Goal: Task Accomplishment & Management: Use online tool/utility

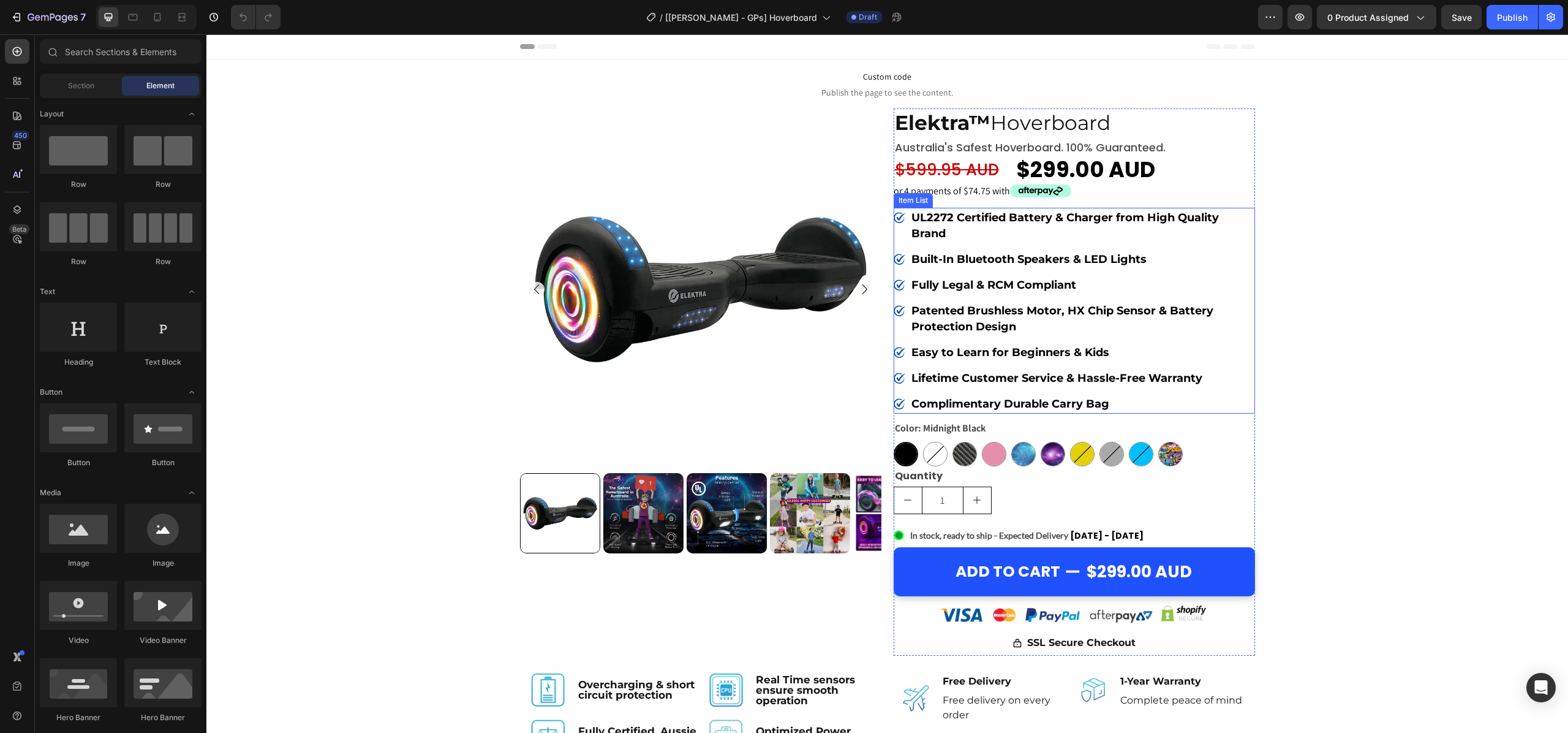
click at [882, 90] on span "Publish the page to see the content." at bounding box center [887, 92] width 1362 height 12
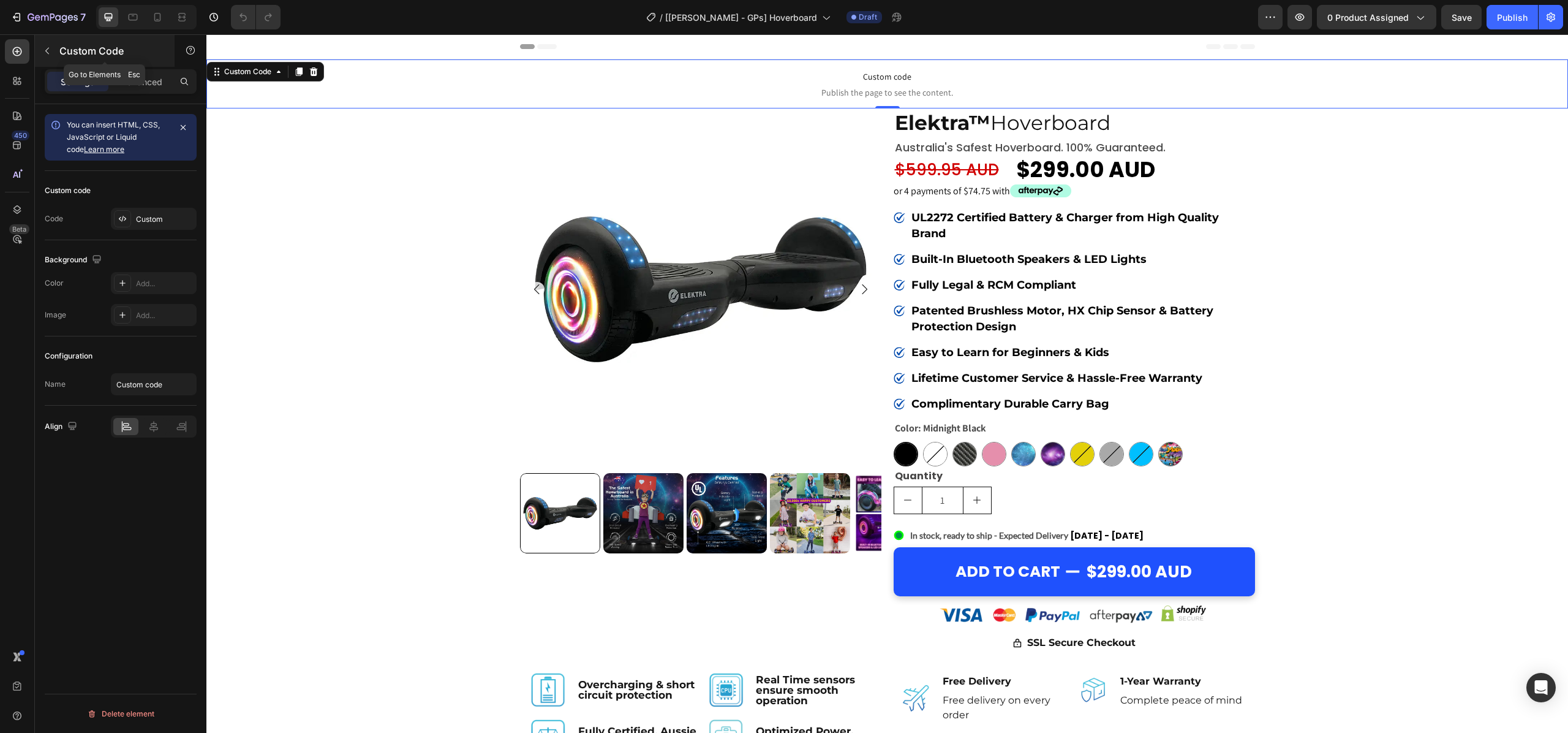
click at [48, 51] on icon "button" at bounding box center [46, 50] width 9 height 9
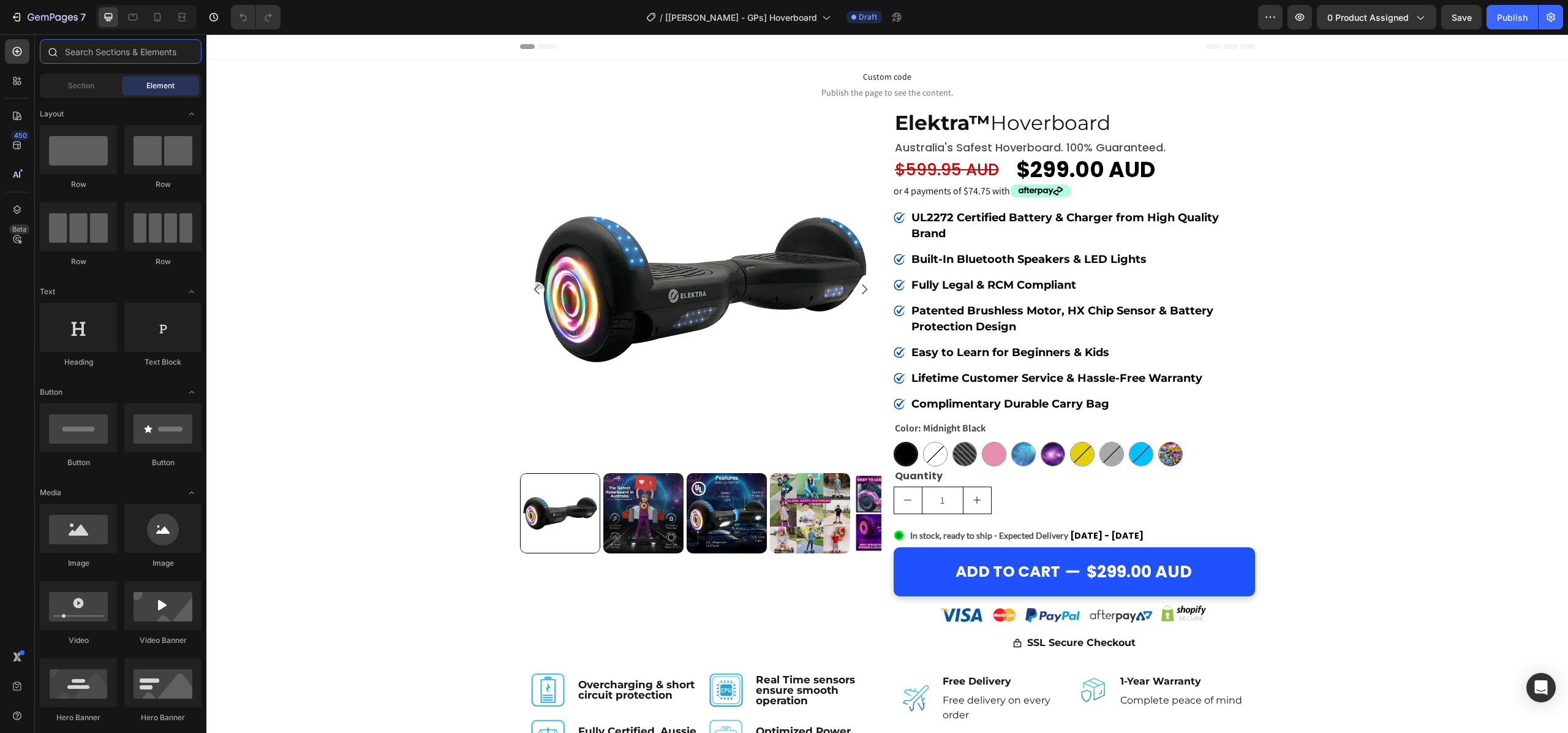
click at [85, 48] on input "text" at bounding box center [121, 51] width 162 height 25
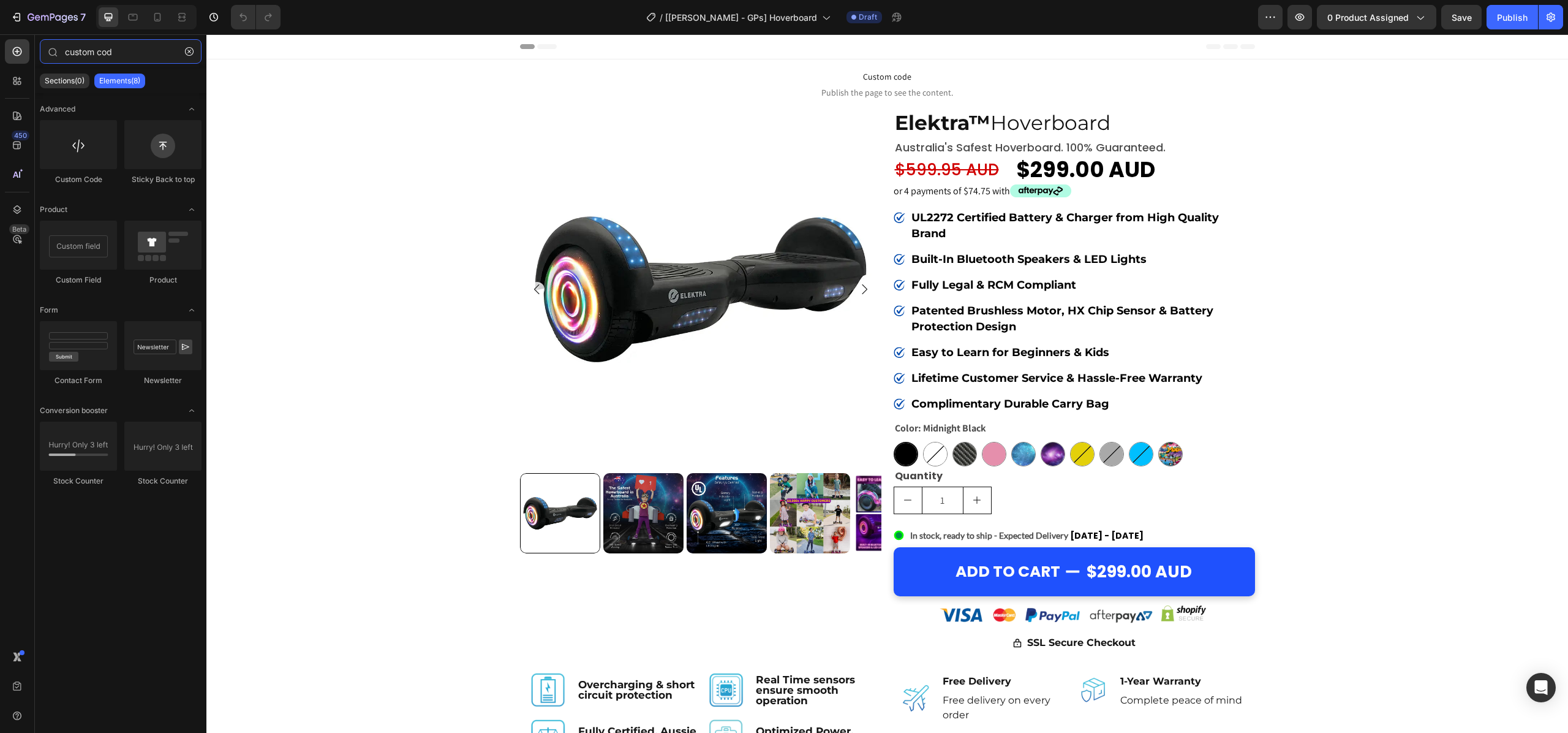
type input "custom cod"
click at [893, 75] on span "Custom code" at bounding box center [887, 76] width 1362 height 15
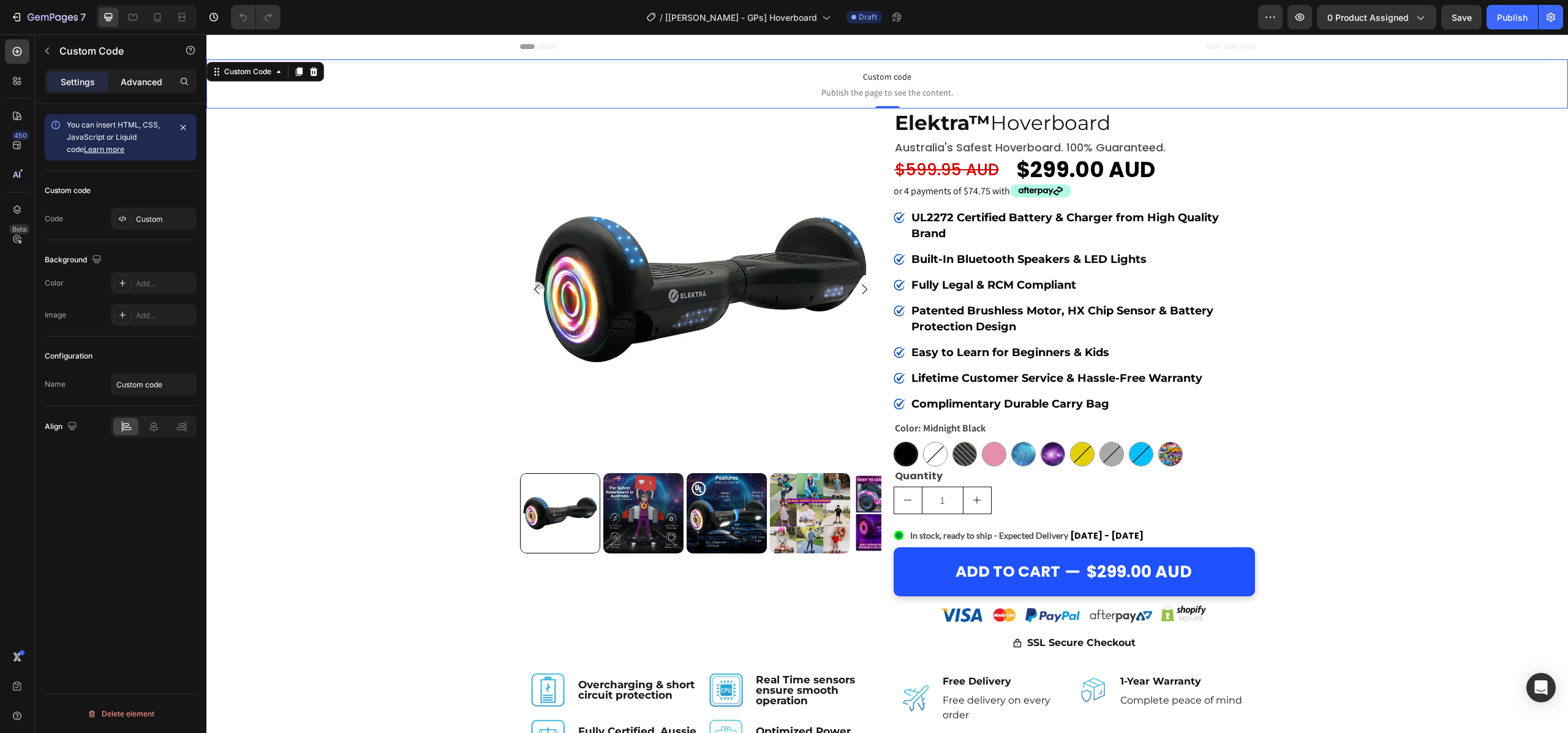
click at [127, 81] on p "Advanced" at bounding box center [141, 81] width 42 height 13
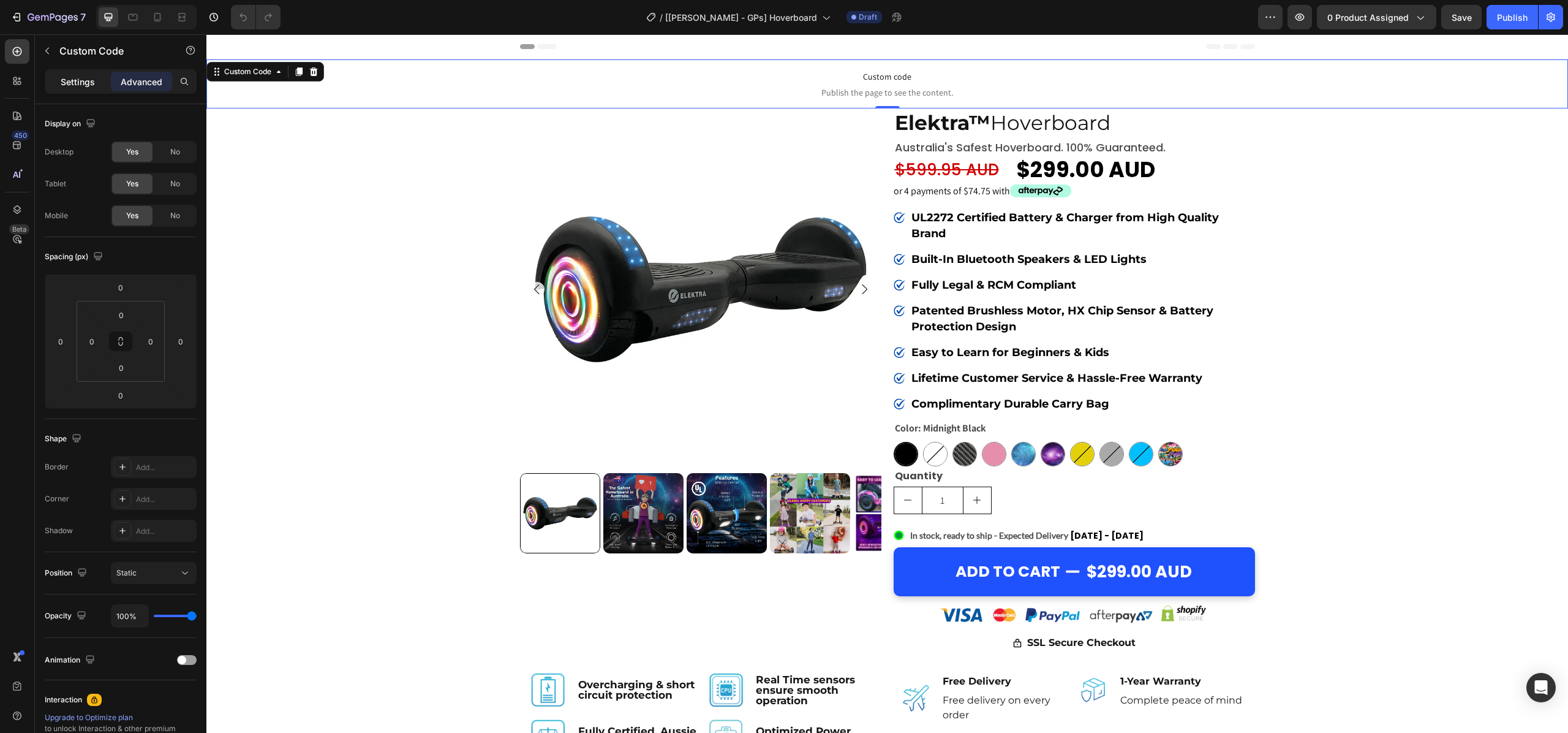
click at [82, 80] on p "Settings" at bounding box center [78, 81] width 34 height 13
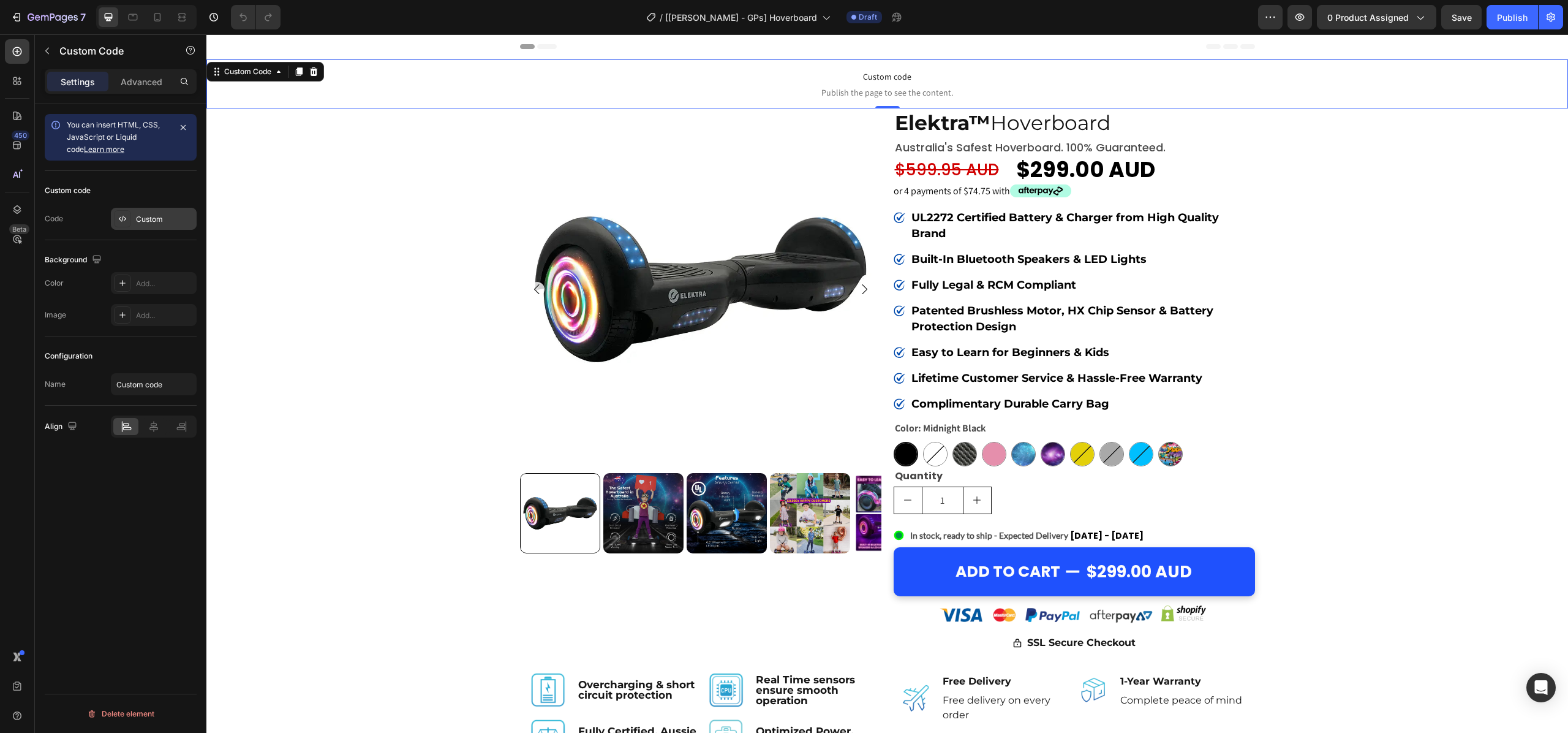
click at [142, 228] on div "Custom" at bounding box center [154, 219] width 85 height 22
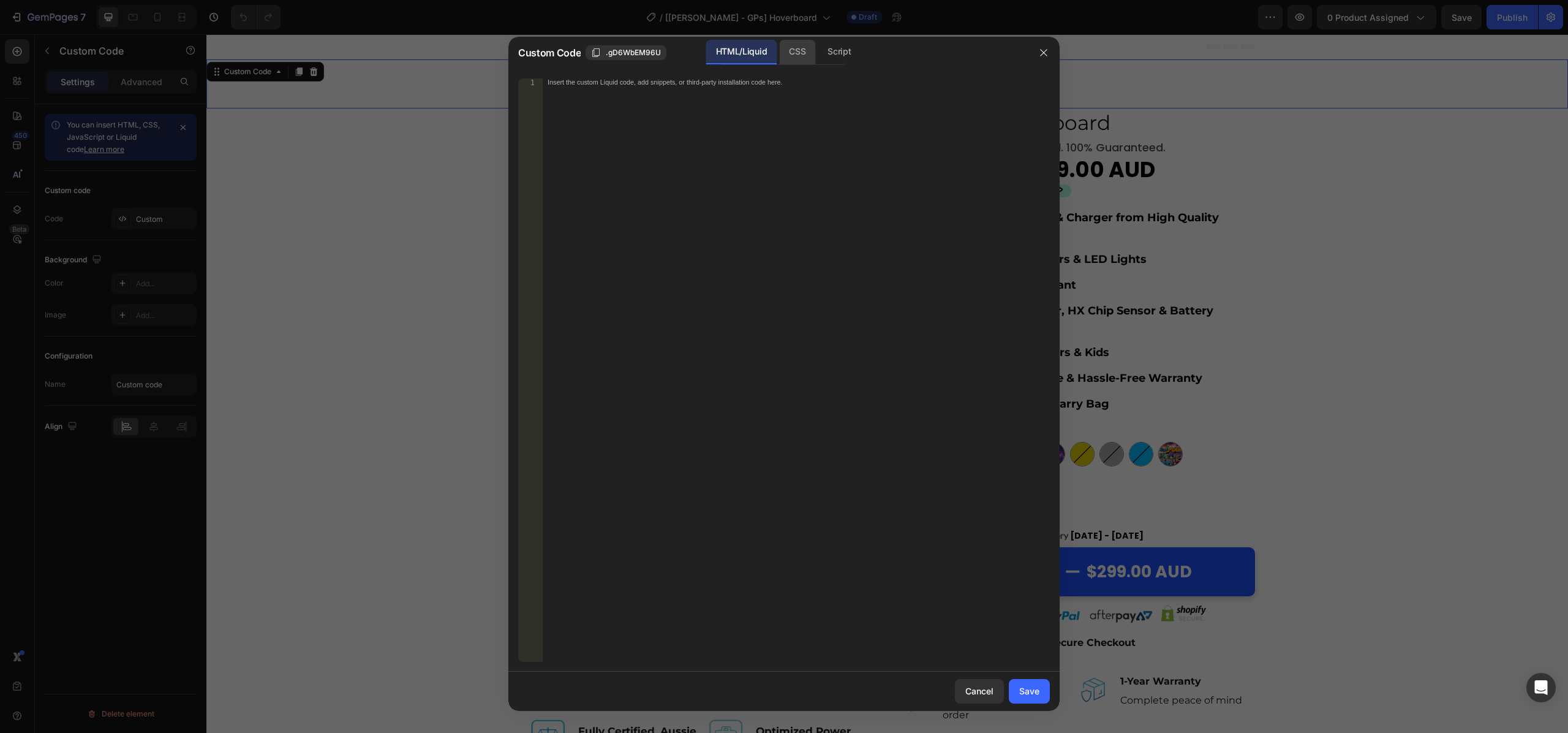
click at [795, 57] on div "CSS" at bounding box center [797, 52] width 36 height 25
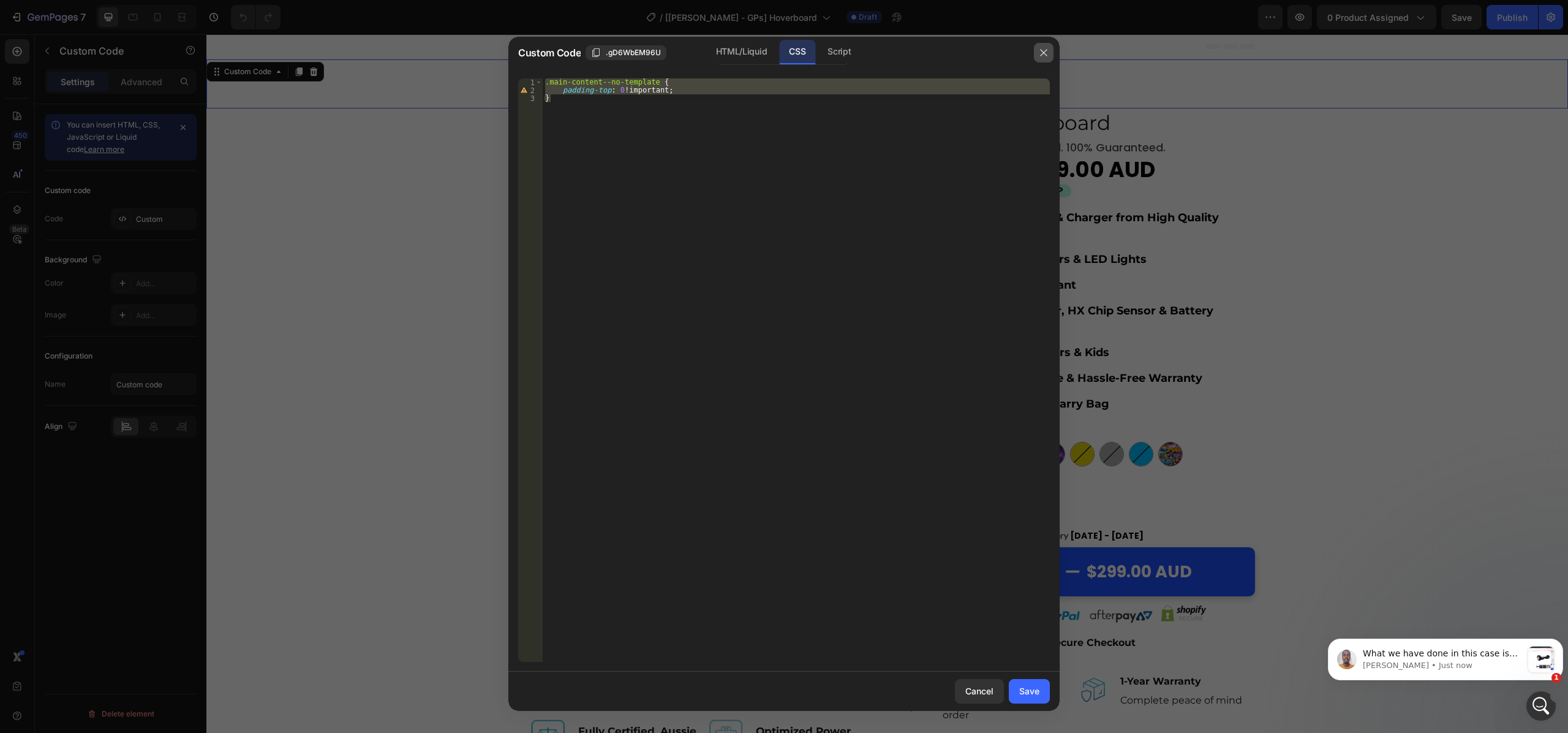
click at [1042, 49] on icon "button" at bounding box center [1043, 52] width 9 height 9
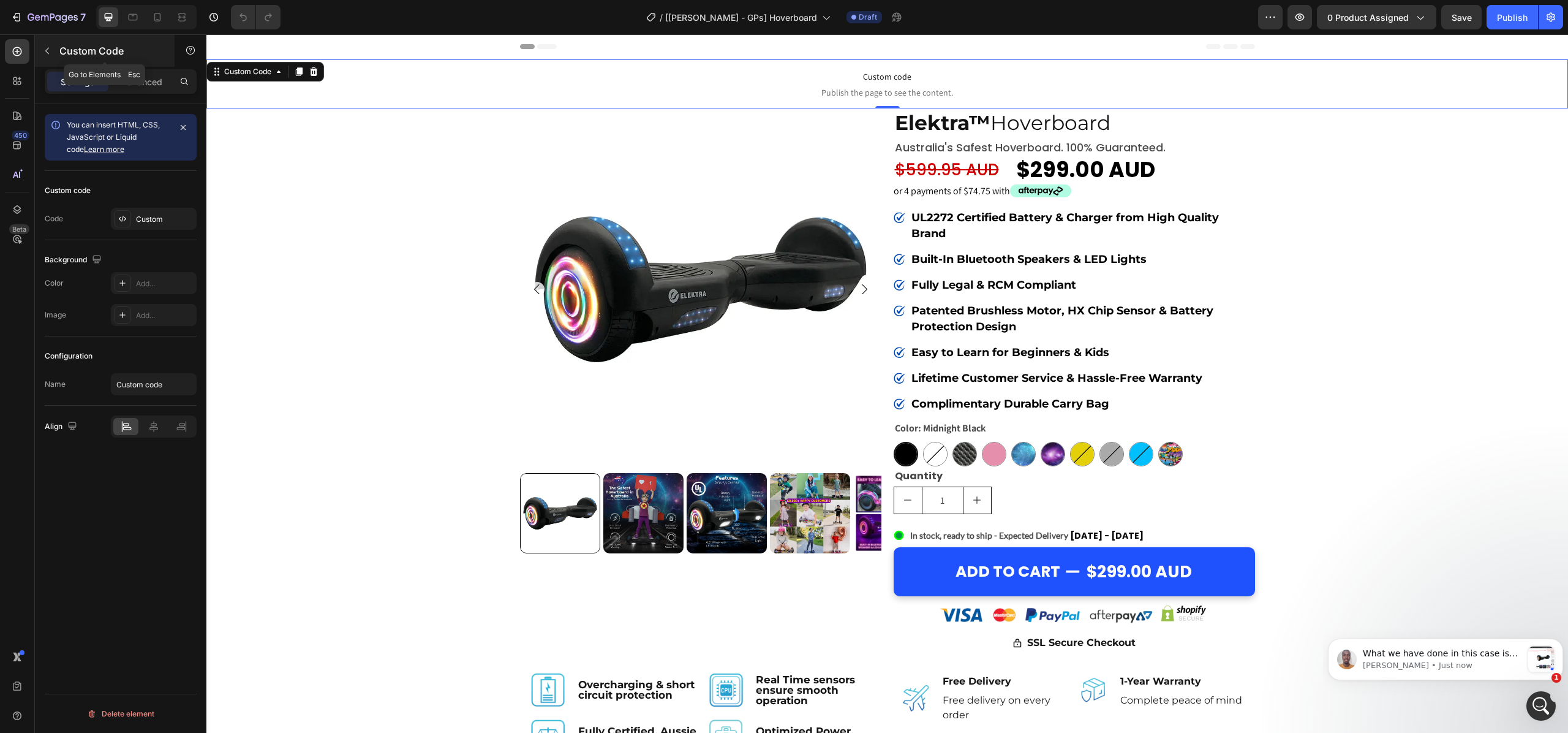
click at [42, 49] on icon "button" at bounding box center [46, 50] width 9 height 9
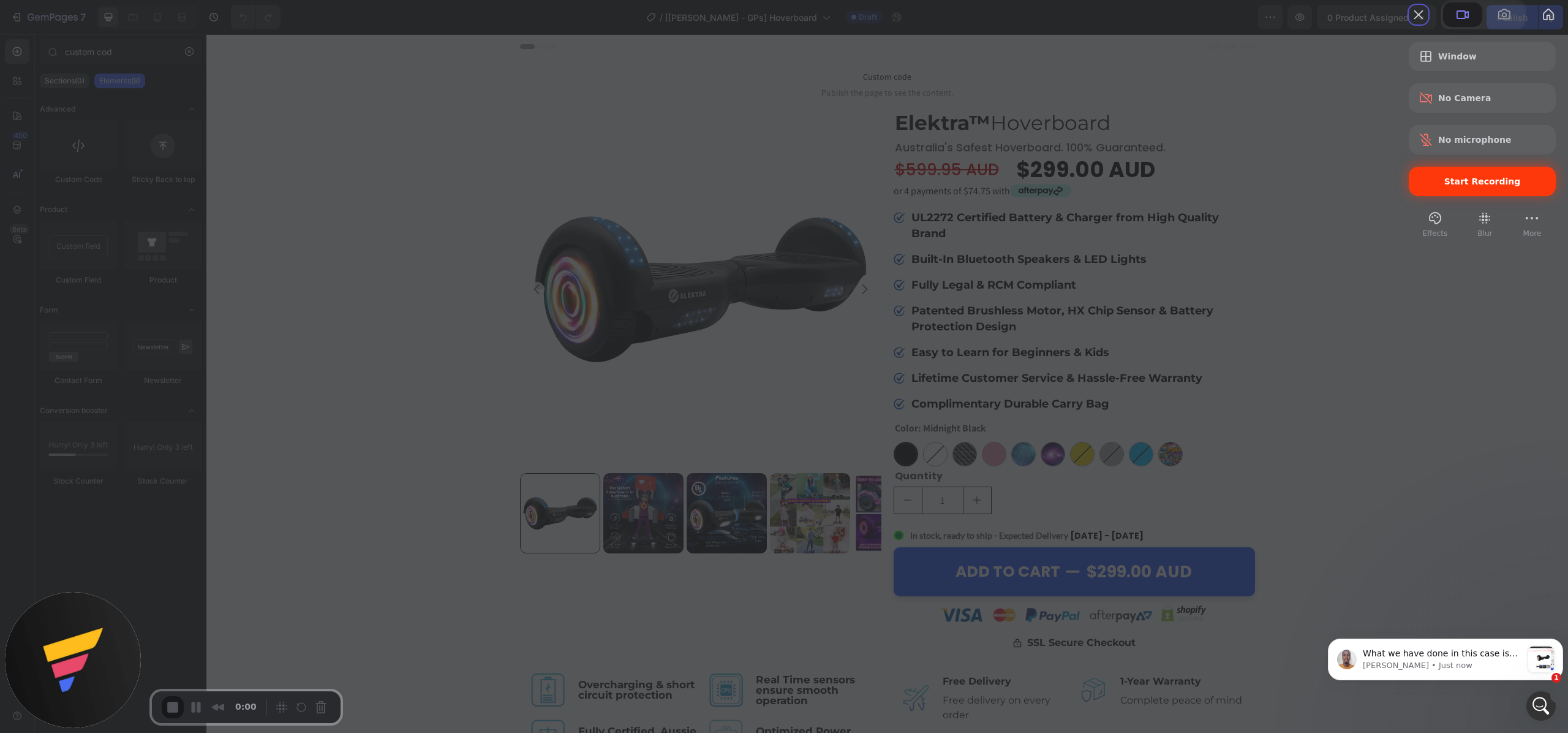
click at [1427, 186] on span "Start Recording" at bounding box center [1482, 180] width 127 height 9
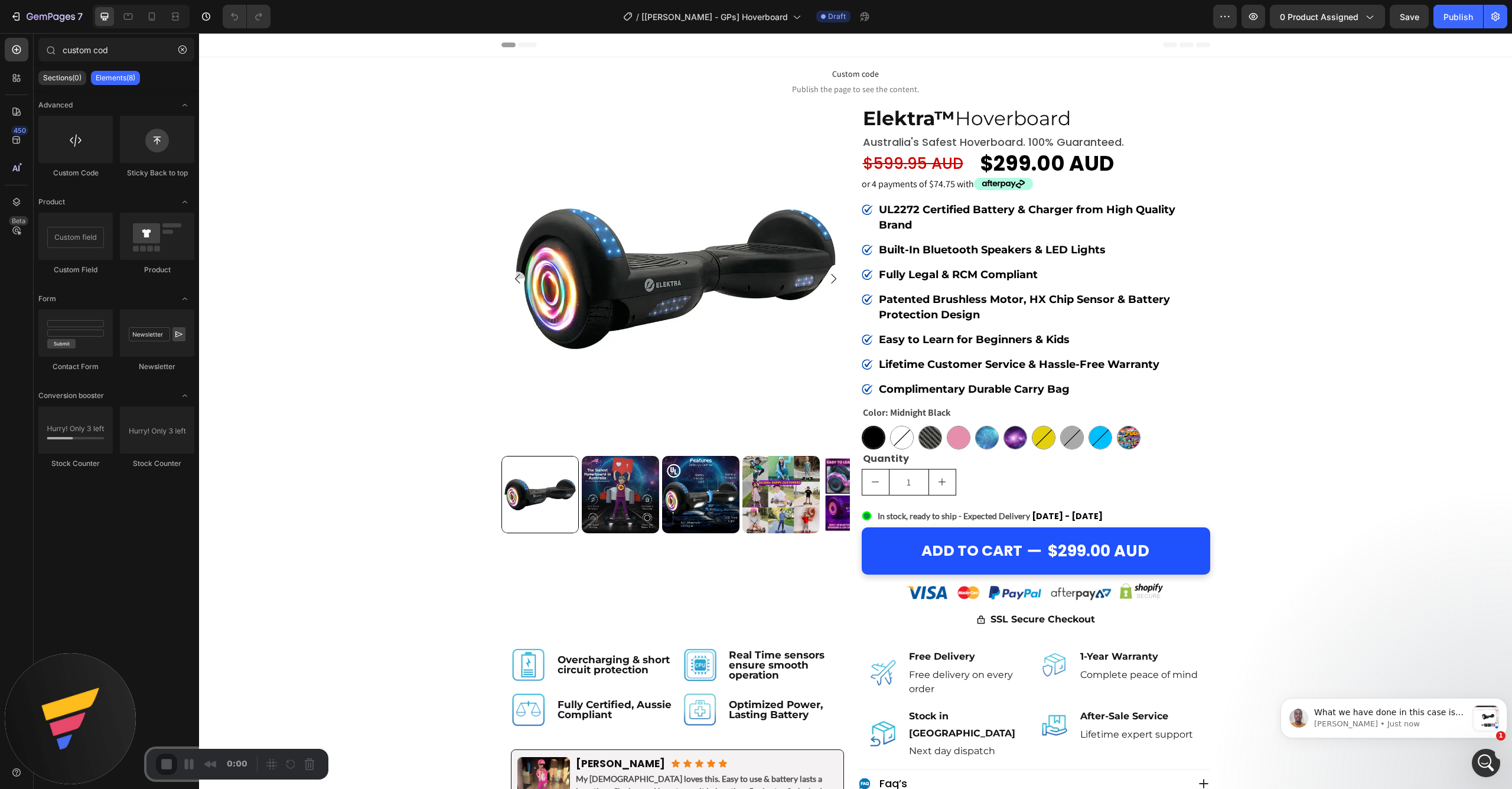
click at [833, 88] on span "Publish the page to see the content." at bounding box center [855, 89] width 1313 height 12
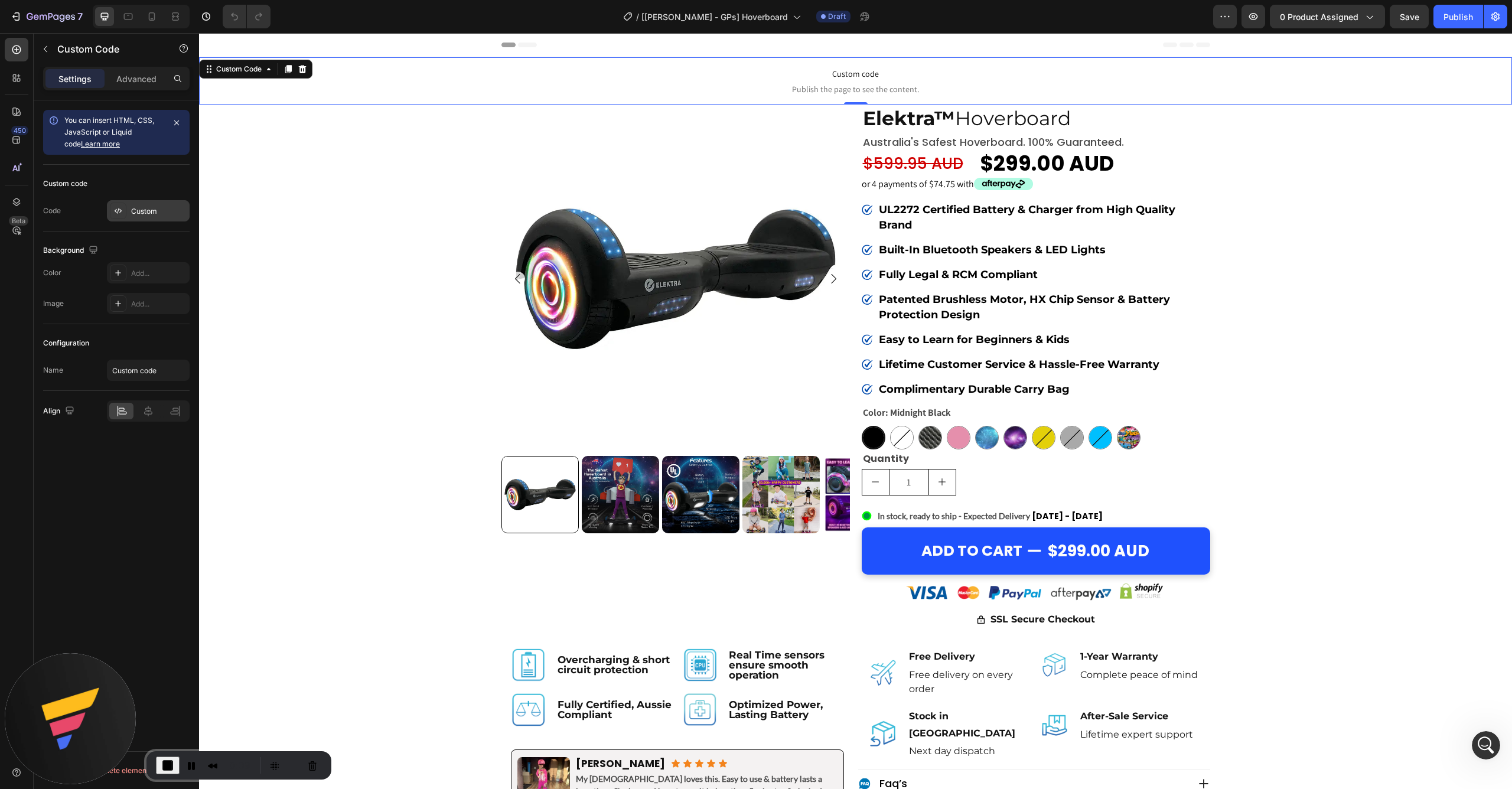
click at [141, 214] on div "Custom" at bounding box center [158, 211] width 55 height 11
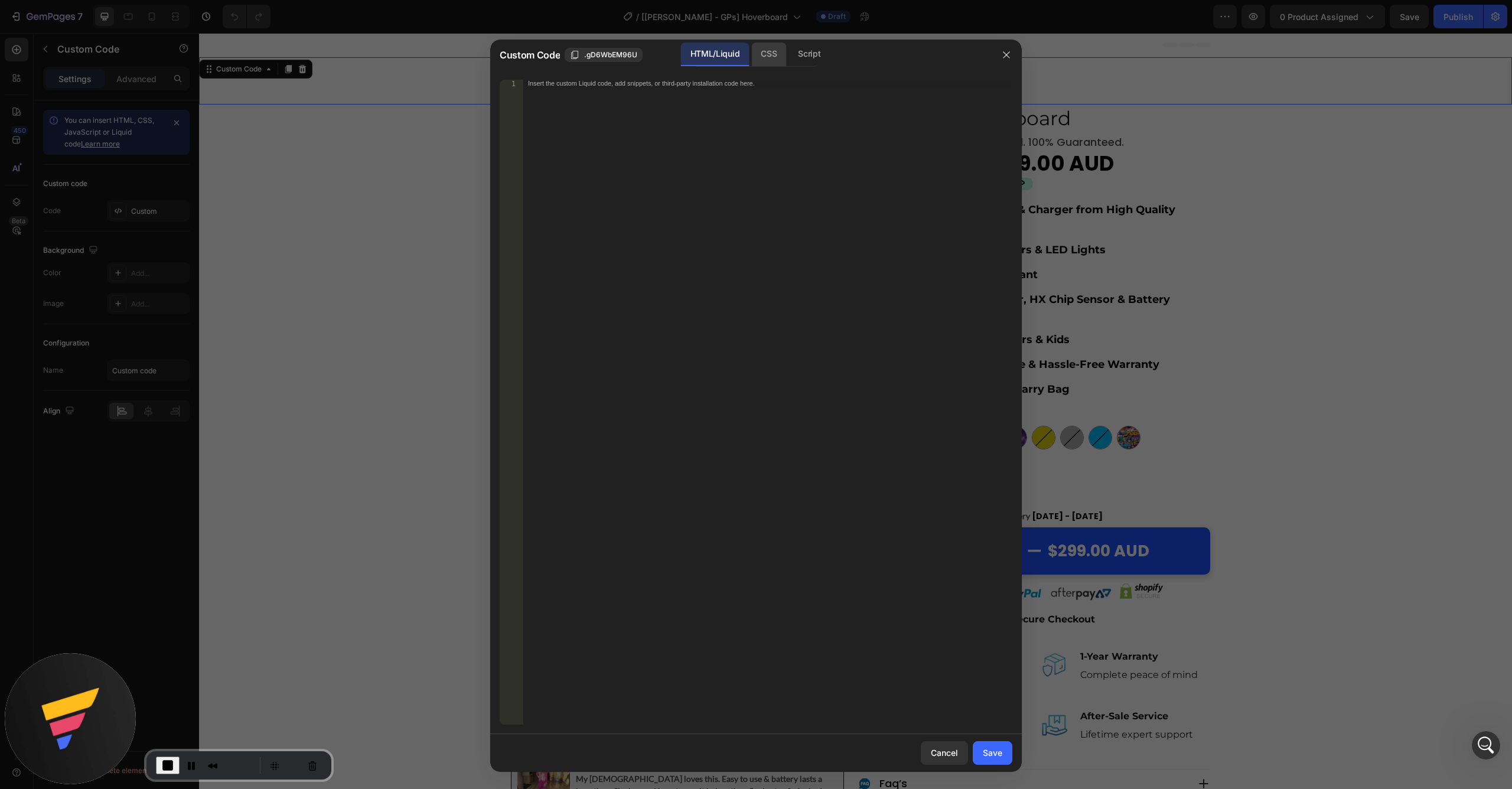
click at [758, 62] on div "CSS" at bounding box center [768, 54] width 35 height 24
click at [993, 706] on div "Save" at bounding box center [993, 753] width 20 height 12
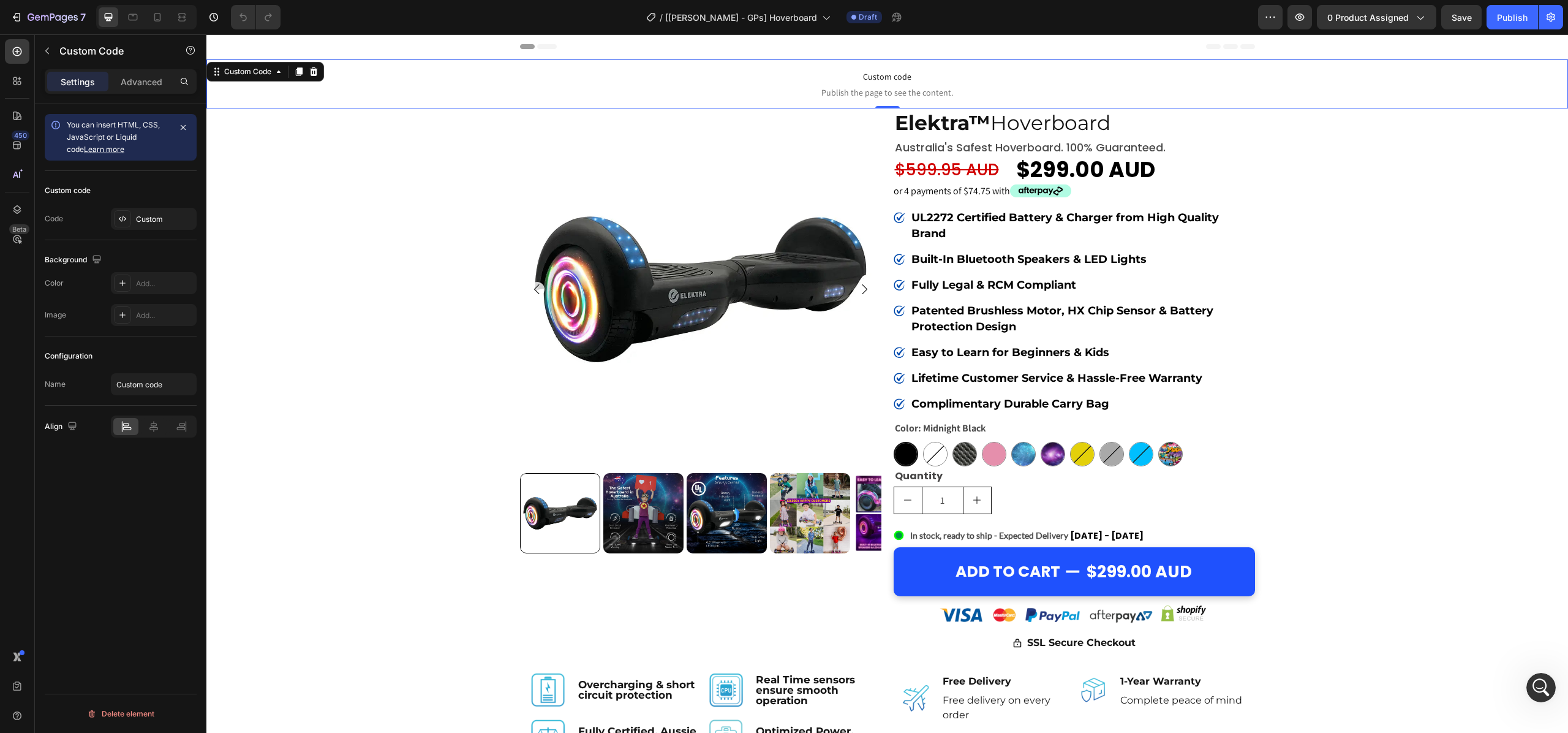
click at [881, 83] on span "Custom code" at bounding box center [887, 76] width 1362 height 15
click at [143, 221] on div "Custom" at bounding box center [164, 219] width 57 height 11
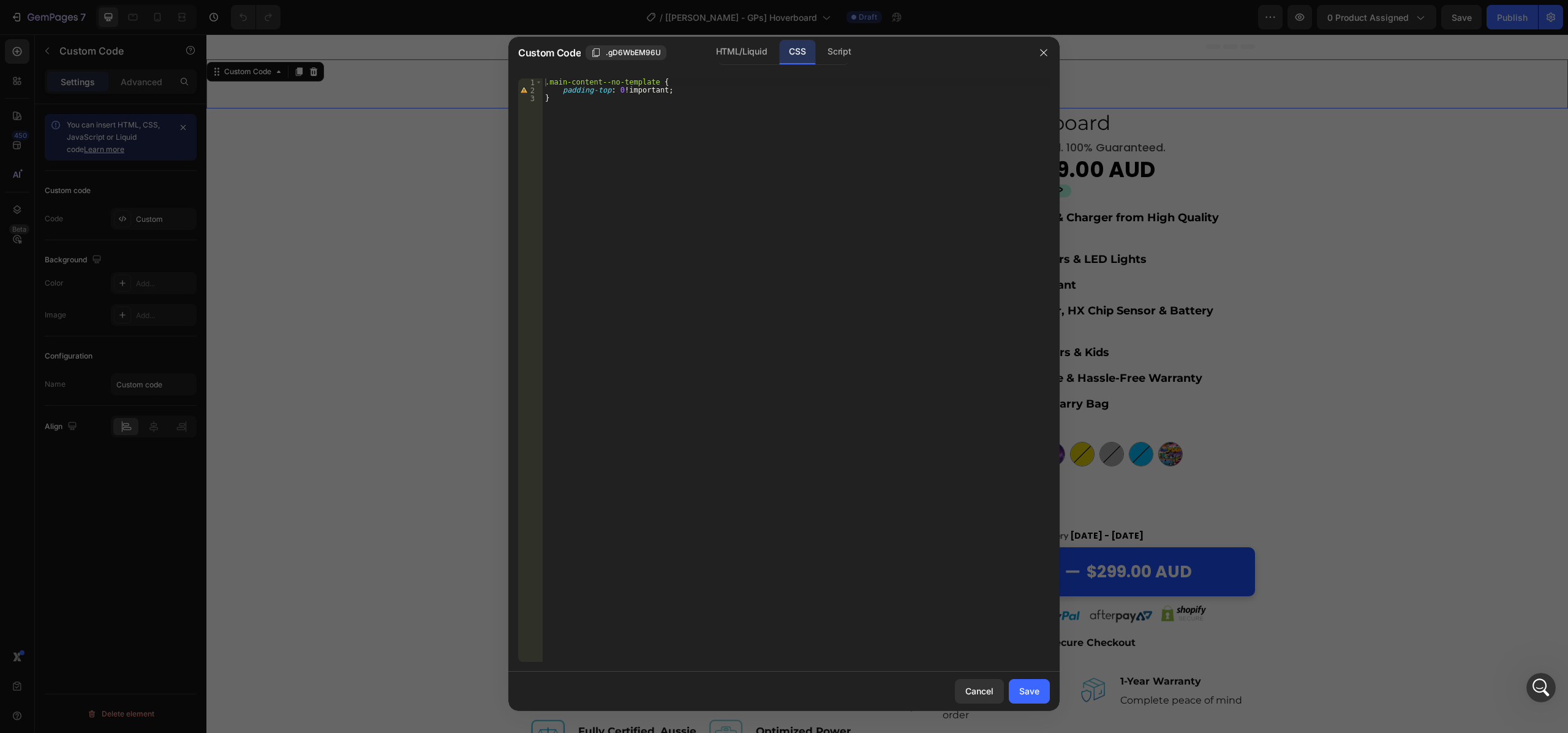
click at [749, 164] on div ".main-content--no-template { padding-top : 0 !important ; }" at bounding box center [796, 378] width 507 height 600
drag, startPoint x: 557, startPoint y: 100, endPoint x: 534, endPoint y: 79, distance: 31.1
click at [534, 79] on div "} 1 2 3 .main-content--no-template { padding-top : 0 !important ; } ההההההההההה…" at bounding box center [784, 370] width 532 height 583
click at [566, 108] on div ".main-content--no-template { padding-top : 0 !important ; }" at bounding box center [796, 370] width 507 height 583
click at [651, 183] on div ".main-content--no-template { padding-top : 0 !important ; }" at bounding box center [796, 370] width 507 height 583
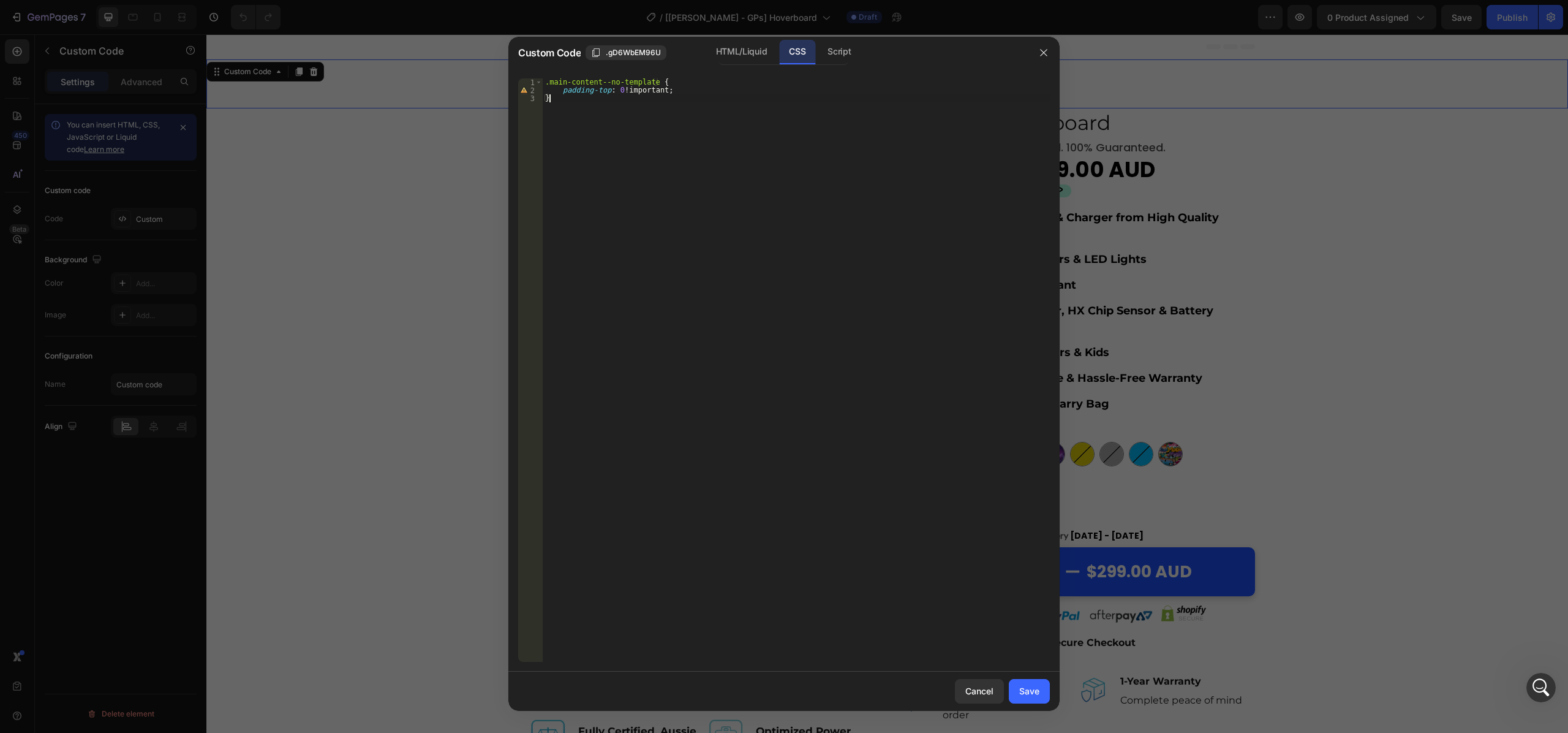
type textarea "padding-top: 0 !important; }"
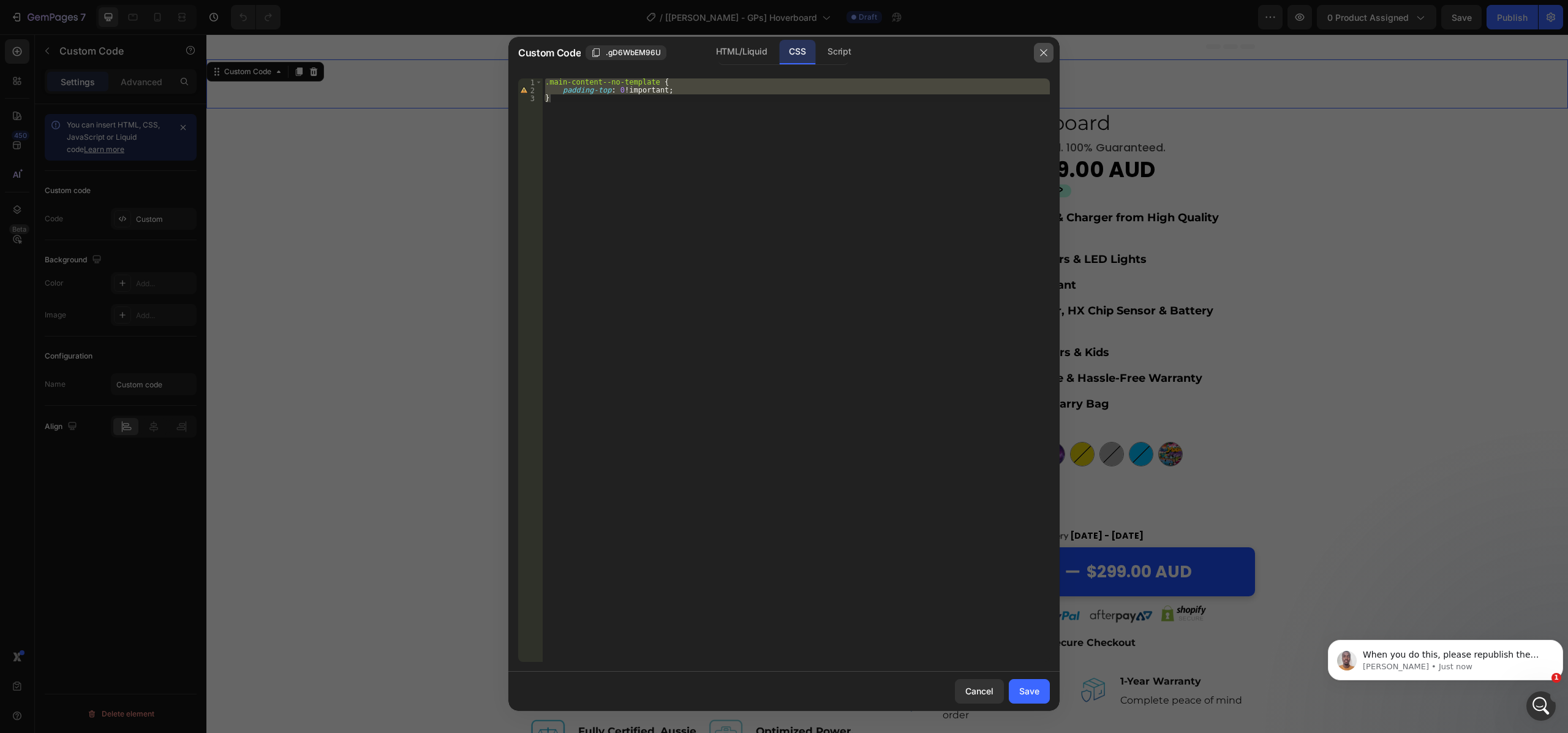
click at [1049, 46] on button "button" at bounding box center [1043, 52] width 20 height 20
